Goal: Task Accomplishment & Management: Complete application form

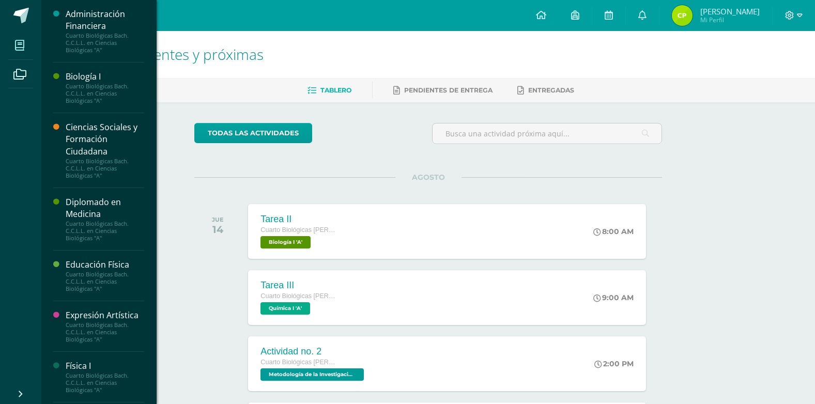
click at [23, 43] on icon at bounding box center [19, 45] width 9 height 10
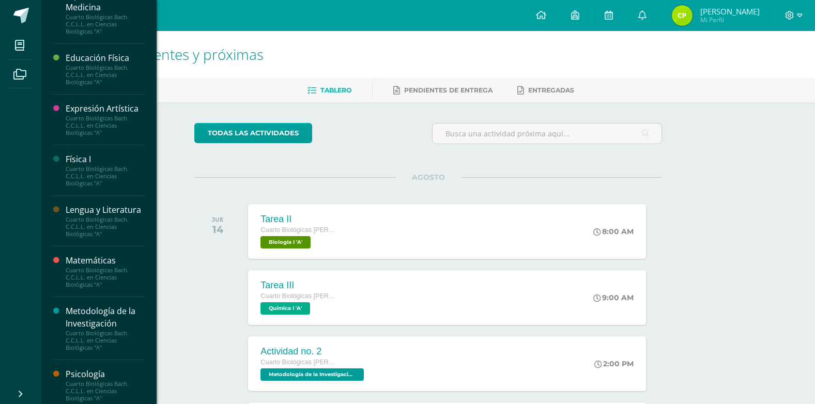
scroll to position [155, 0]
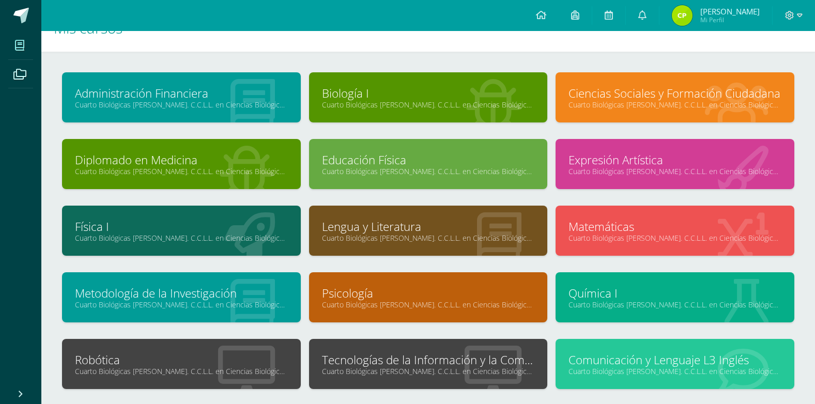
scroll to position [93, 0]
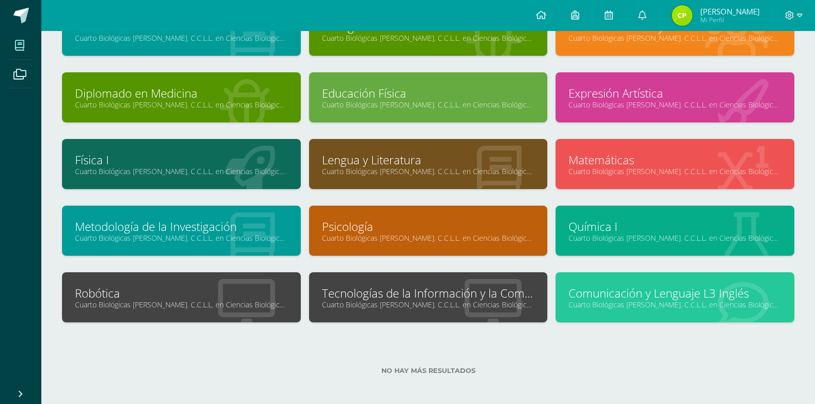
click at [409, 309] on link "Cuarto Biológicas Bach. C.C.L.L. en Ciencias Biológicas "A"" at bounding box center [428, 305] width 213 height 10
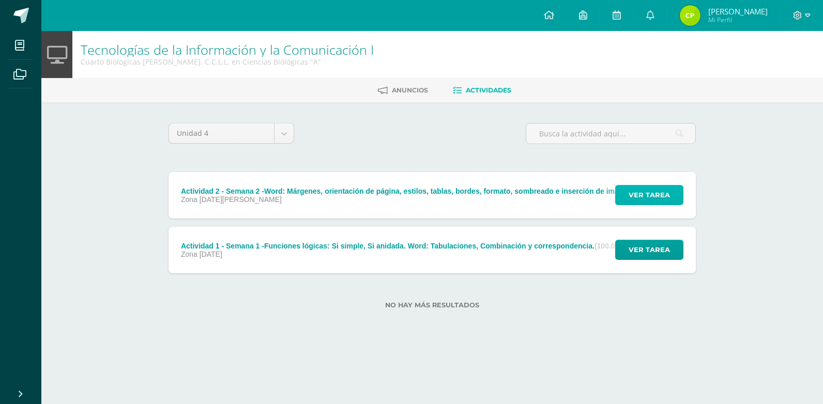
click at [644, 196] on span "Ver tarea" at bounding box center [649, 195] width 41 height 19
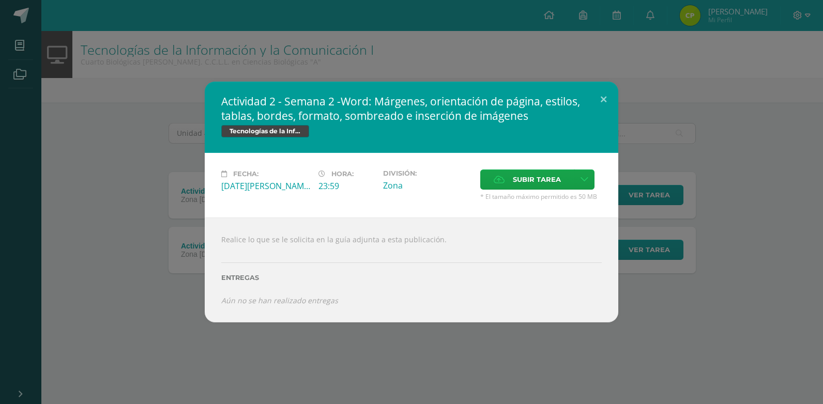
click at [251, 303] on icon "Aún no se han realizado entregas" at bounding box center [279, 301] width 117 height 10
click at [492, 178] on label "Subir tarea" at bounding box center [527, 180] width 94 height 20
click at [0, 0] on input "Subir tarea" at bounding box center [0, 0] width 0 height 0
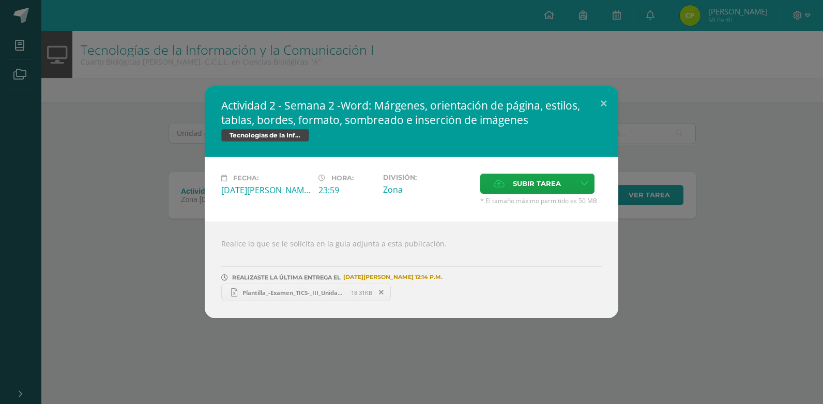
click at [381, 296] on icon at bounding box center [381, 292] width 5 height 7
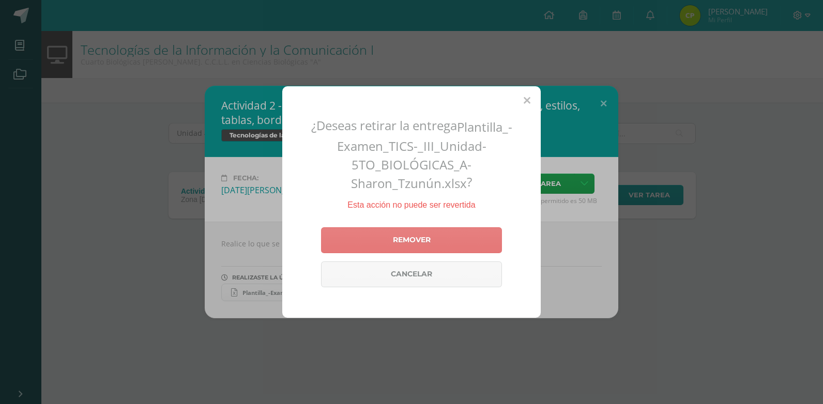
click at [445, 249] on link "Remover" at bounding box center [411, 240] width 181 height 26
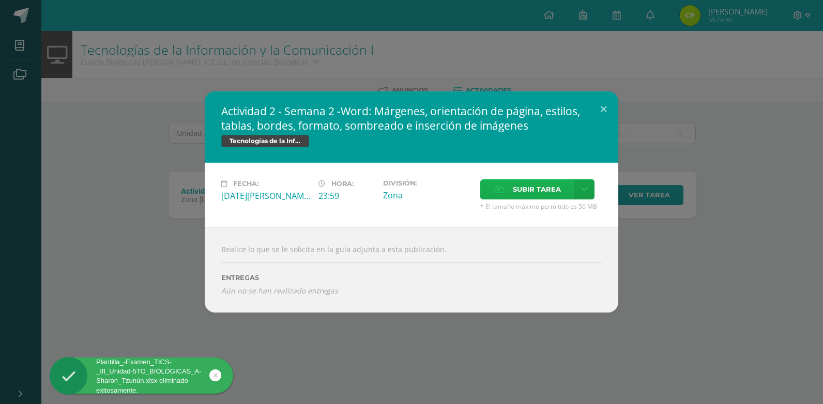
click at [500, 193] on icon at bounding box center [499, 189] width 11 height 7
click at [0, 0] on input "Subir tarea" at bounding box center [0, 0] width 0 height 0
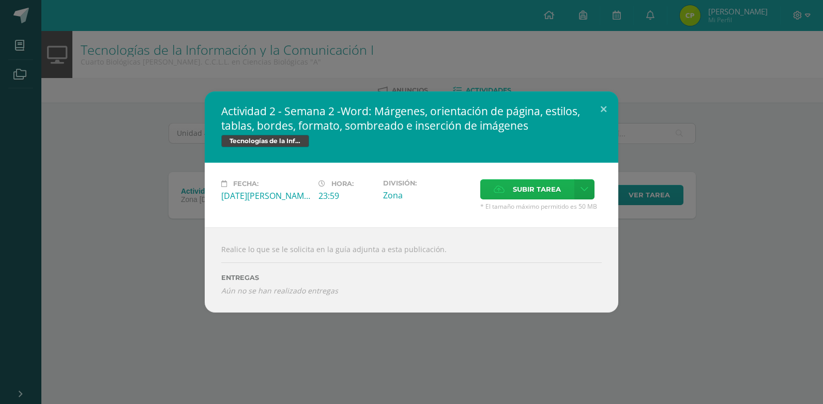
click at [496, 191] on icon at bounding box center [499, 189] width 11 height 7
click at [0, 0] on input "Subir tarea" at bounding box center [0, 0] width 0 height 0
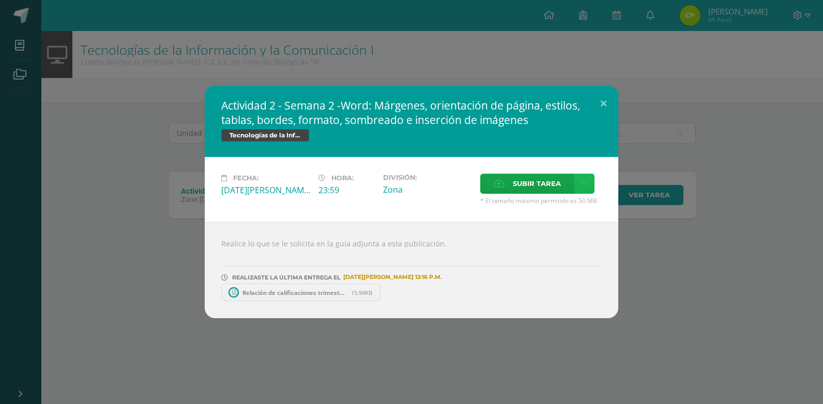
click at [590, 180] on link at bounding box center [584, 184] width 20 height 20
click at [603, 95] on button at bounding box center [603, 103] width 29 height 35
